Goal: Information Seeking & Learning: Learn about a topic

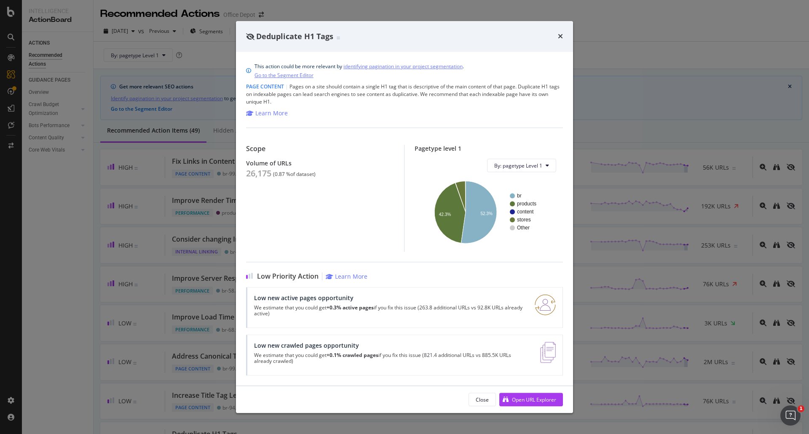
scroll to position [169, 0]
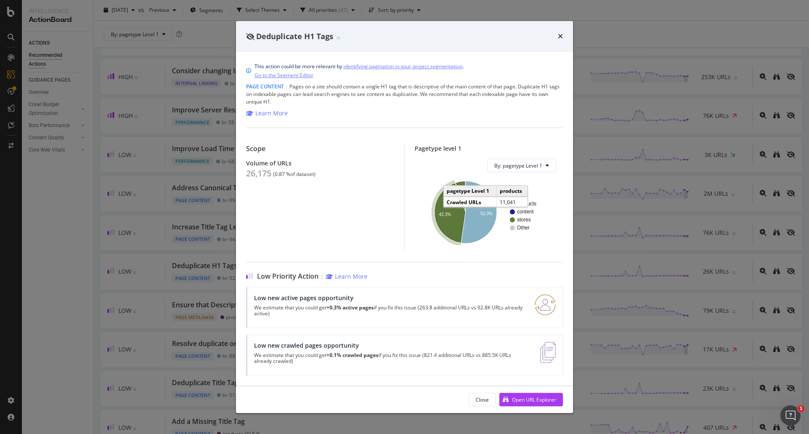
click at [454, 223] on icon "A chart." at bounding box center [449, 213] width 31 height 60
